Goal: Download file/media

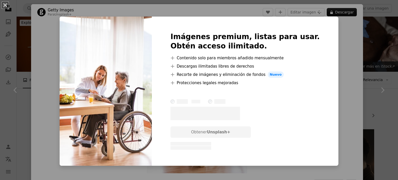
scroll to position [1481, 0]
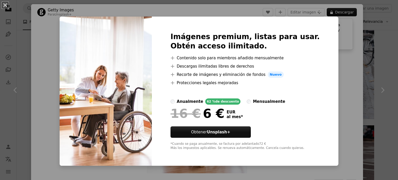
click at [342, 32] on div "An X shape Imágenes premium, listas para usar. Obtén acceso ilimitado. A plus s…" at bounding box center [199, 90] width 398 height 180
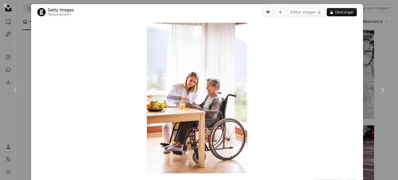
click at [203, 70] on img "Ampliar en esta imagen" at bounding box center [197, 98] width 100 height 151
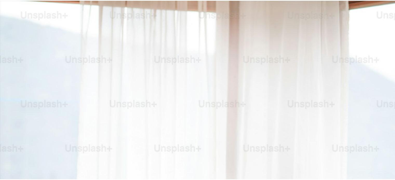
scroll to position [203, 0]
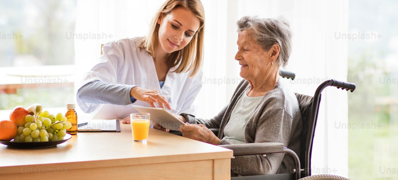
drag, startPoint x: 203, startPoint y: 70, endPoint x: 204, endPoint y: 54, distance: 15.6
click at [204, 54] on img "Reducir el zoom en esta imagen" at bounding box center [199, 96] width 399 height 598
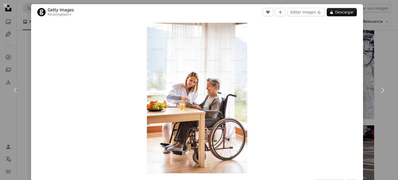
click at [381, 65] on div "An X shape Chevron left Chevron right Getty Images Para Unsplash+ A heart A plu…" at bounding box center [199, 90] width 398 height 180
